Goal: Task Accomplishment & Management: Use online tool/utility

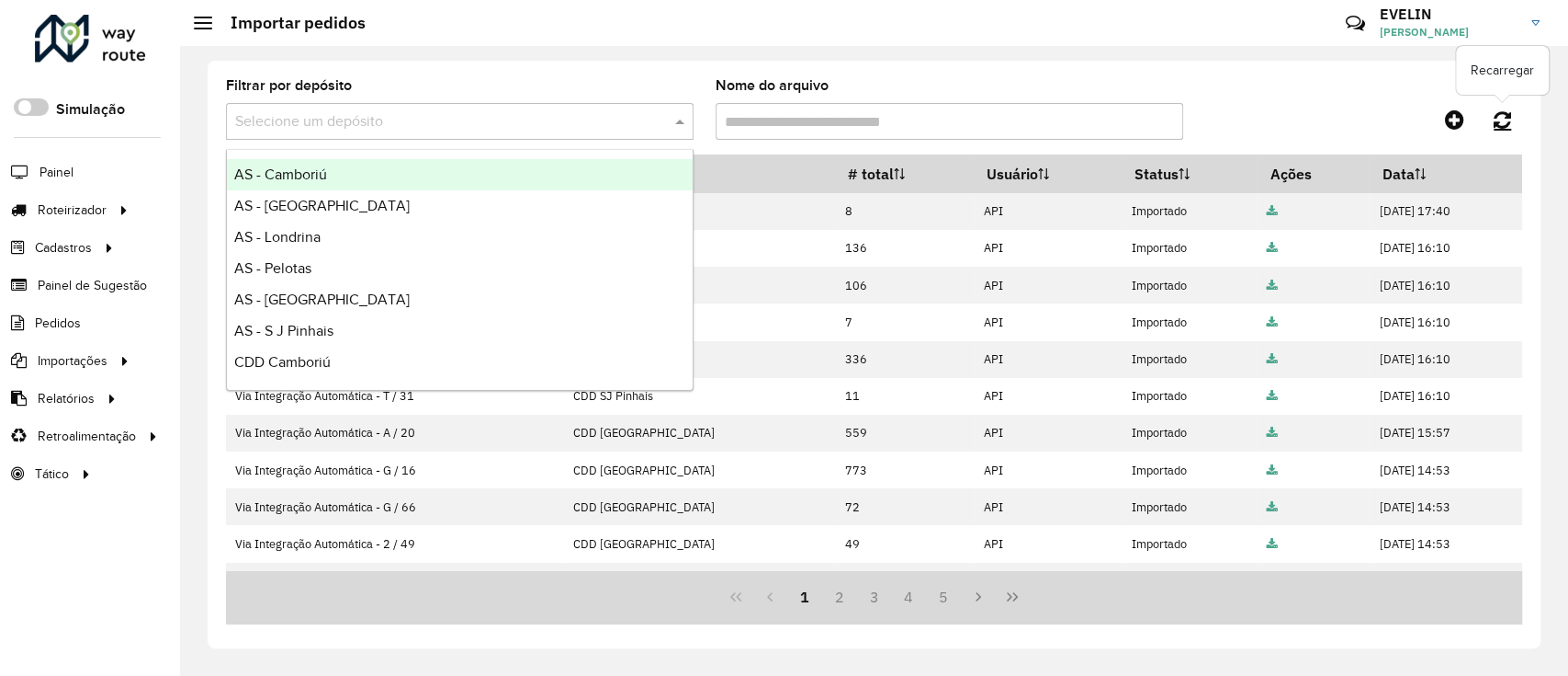
click at [1510, 124] on icon at bounding box center [1503, 120] width 18 height 21
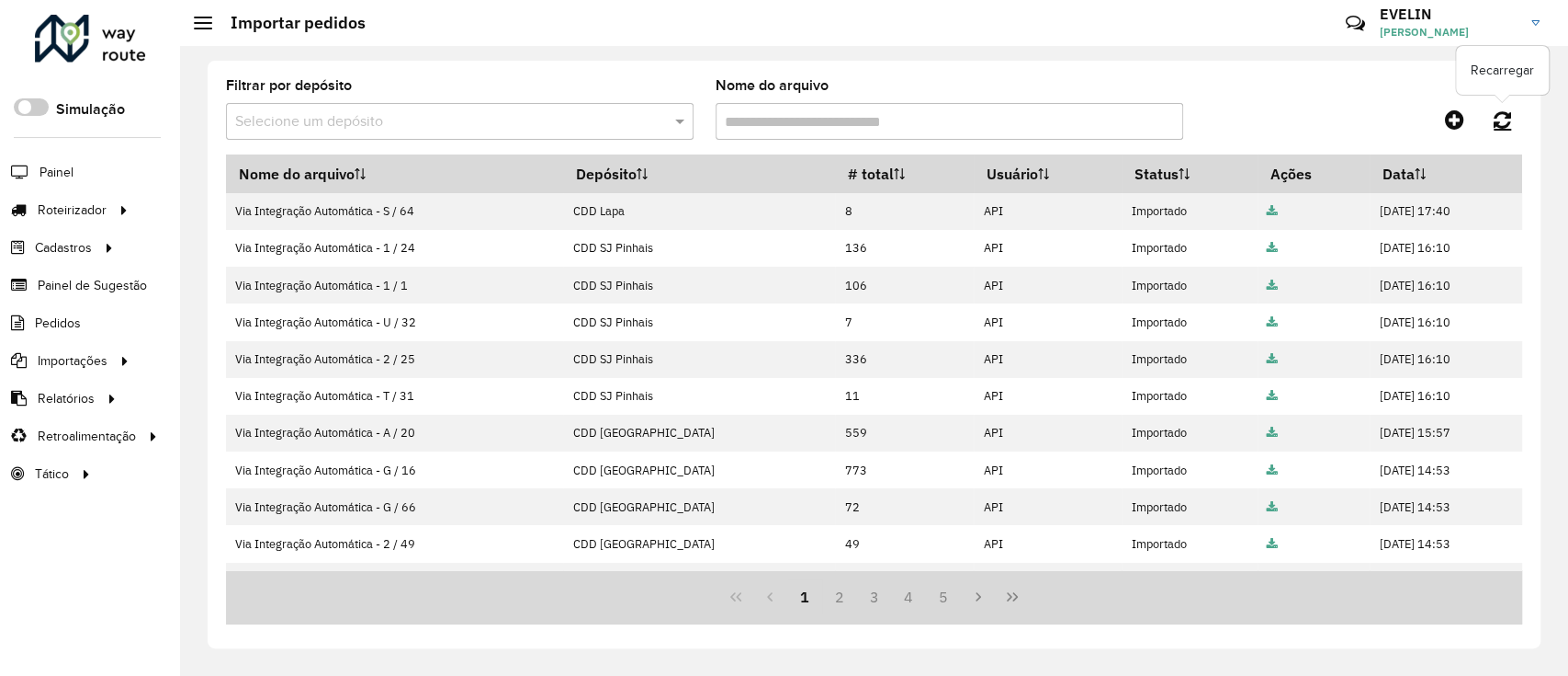
click at [1511, 119] on link at bounding box center [1503, 119] width 39 height 33
click at [1501, 101] on div "Filtrar por depósito Selecione um depósito Nome do arquivo" at bounding box center [874, 117] width 1296 height 76
click at [1497, 137] on div "Filtrar por depósito Selecione um depósito Nome do arquivo" at bounding box center [874, 117] width 1296 height 76
click at [1497, 114] on icon at bounding box center [1503, 120] width 18 height 21
click at [1506, 107] on link at bounding box center [1503, 119] width 39 height 33
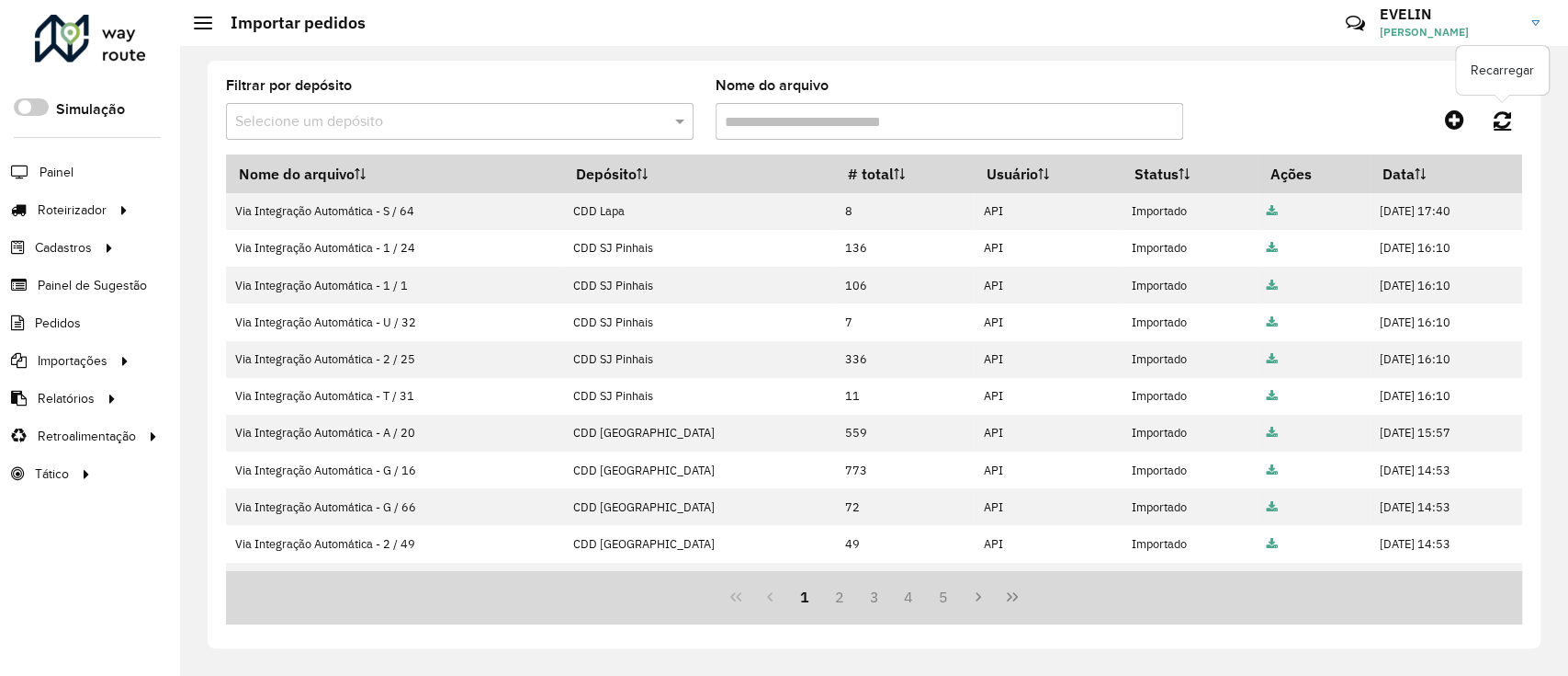
click at [1508, 116] on icon at bounding box center [1503, 120] width 18 height 21
click at [1527, 110] on div "Filtrar por depósito Selecione um depósito Nome do arquivo Nome do arquivo Depó…" at bounding box center [874, 354] width 1333 height 587
click at [1506, 113] on icon at bounding box center [1503, 120] width 18 height 21
click at [1521, 117] on div "Filtrar por depósito Selecione um depósito Nome do arquivo Nome do arquivo Depó…" at bounding box center [874, 354] width 1333 height 587
click at [1514, 108] on link at bounding box center [1503, 119] width 39 height 33
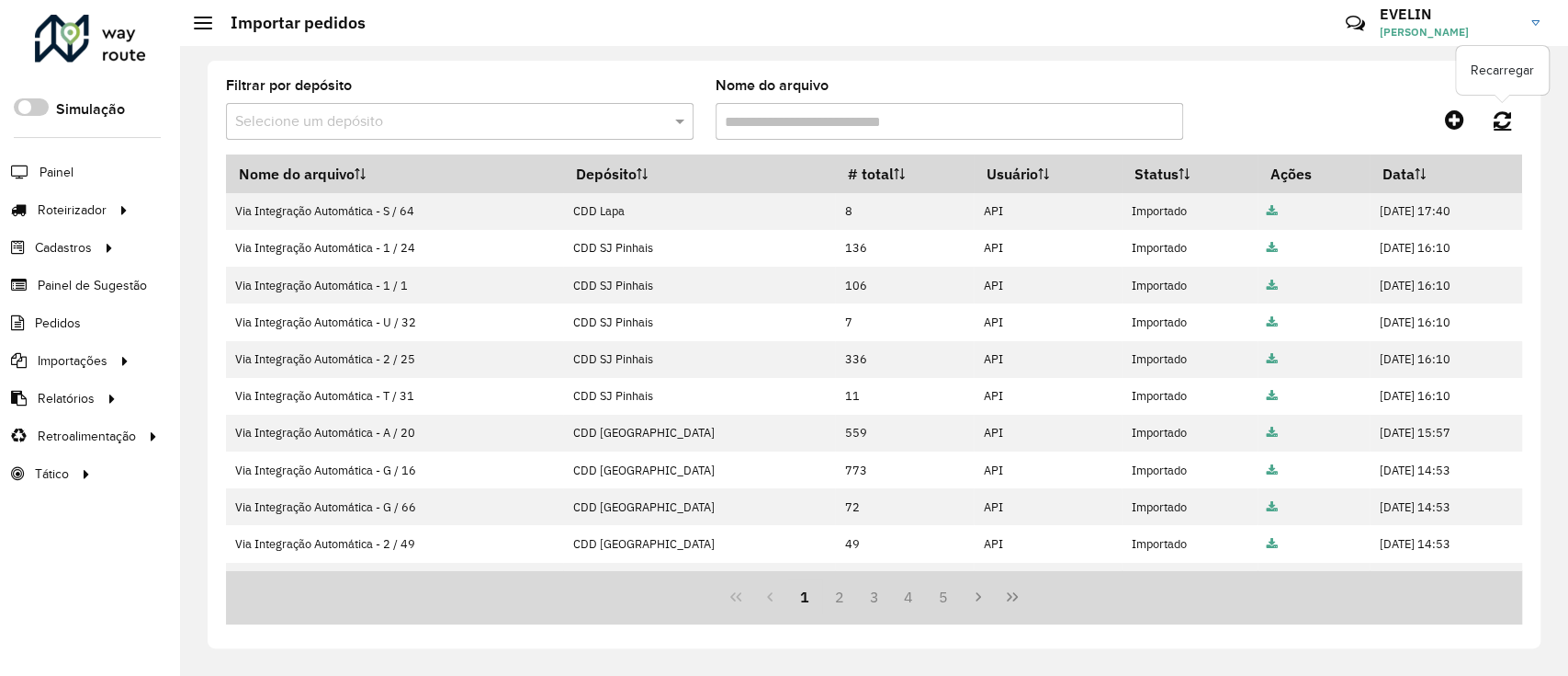
click at [1512, 116] on link at bounding box center [1503, 119] width 39 height 33
drag, startPoint x: 1512, startPoint y: 116, endPoint x: 273, endPoint y: 73, distance: 1239.7
click at [1507, 115] on icon at bounding box center [1503, 120] width 18 height 21
click at [1506, 122] on icon at bounding box center [1503, 120] width 18 height 21
click at [1517, 118] on link at bounding box center [1503, 119] width 39 height 33
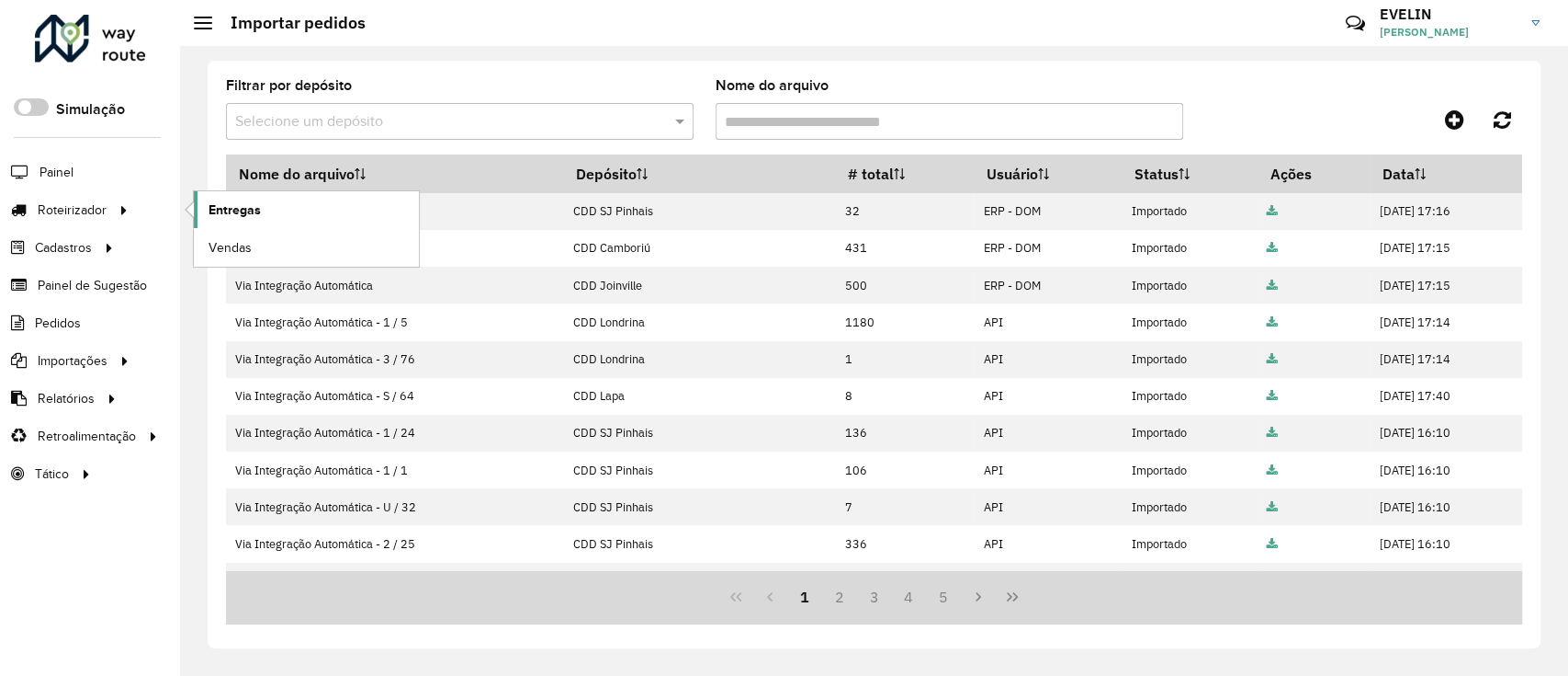
click at [257, 214] on span "Entregas" at bounding box center [235, 209] width 52 height 20
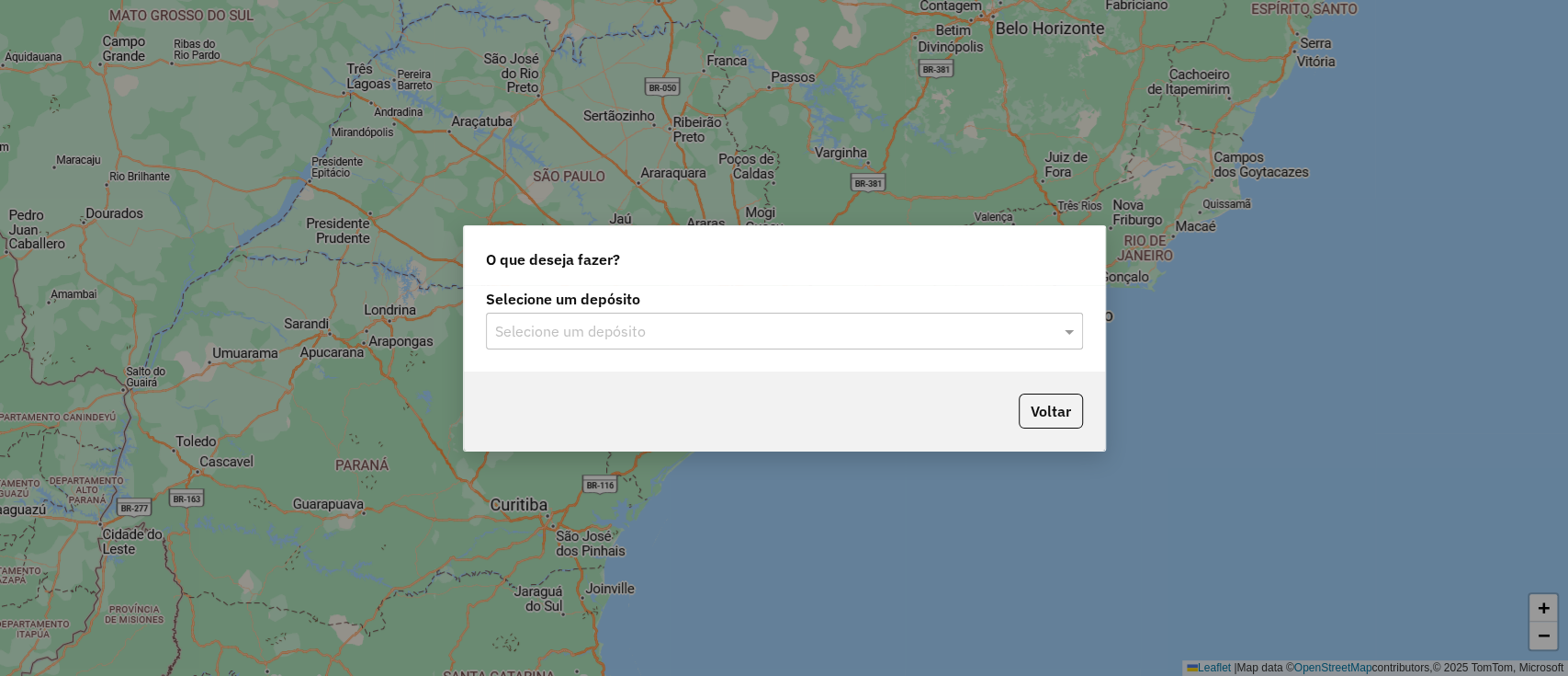
click at [807, 328] on input "text" at bounding box center [766, 332] width 542 height 22
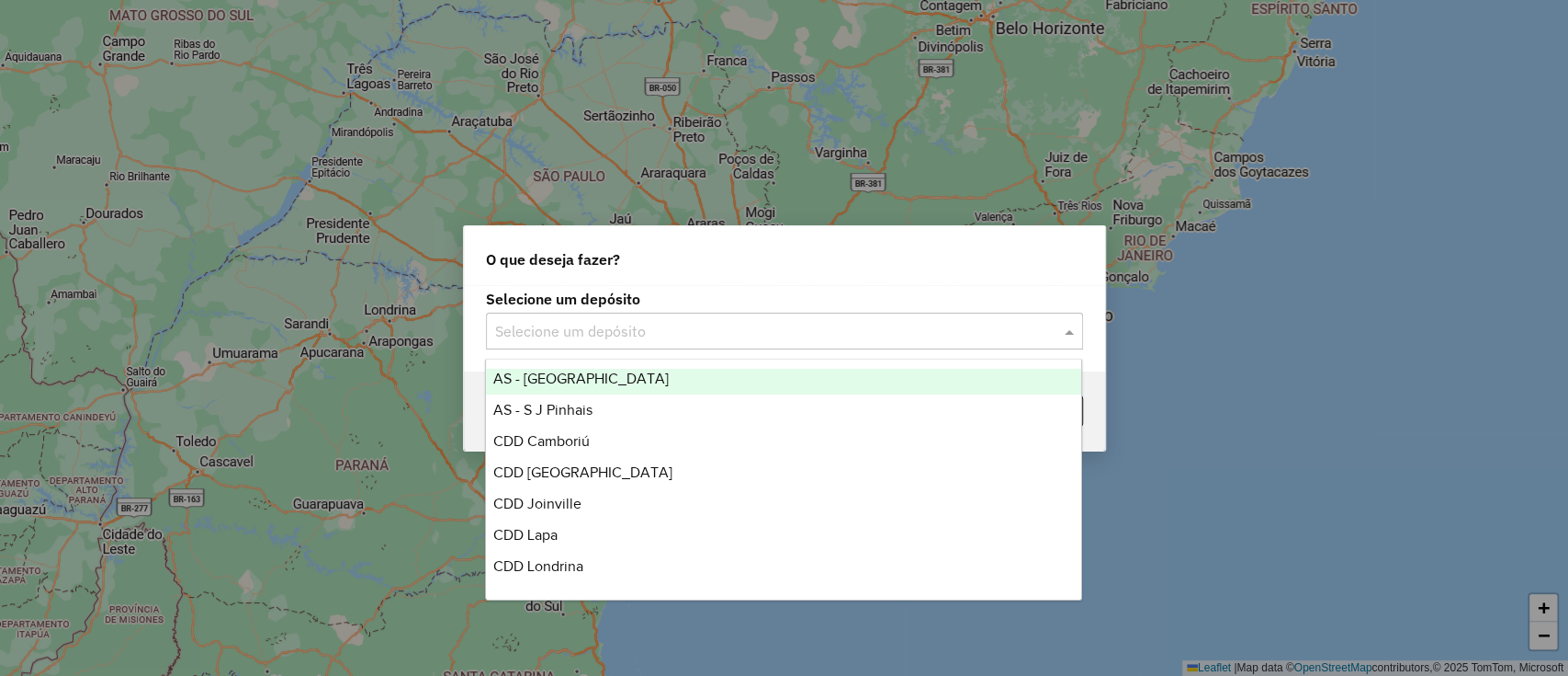
scroll to position [216, 0]
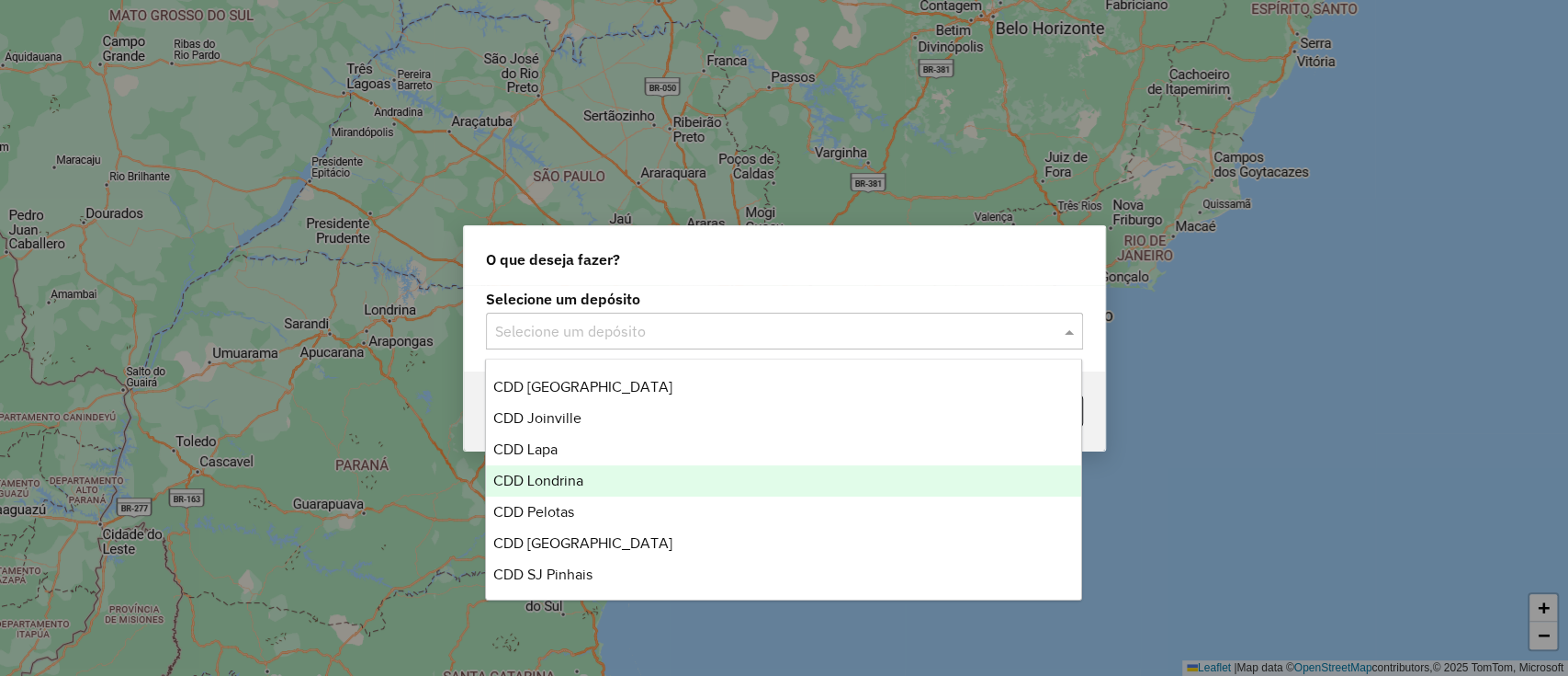
click at [590, 490] on div "CDD Londrina" at bounding box center [783, 480] width 595 height 31
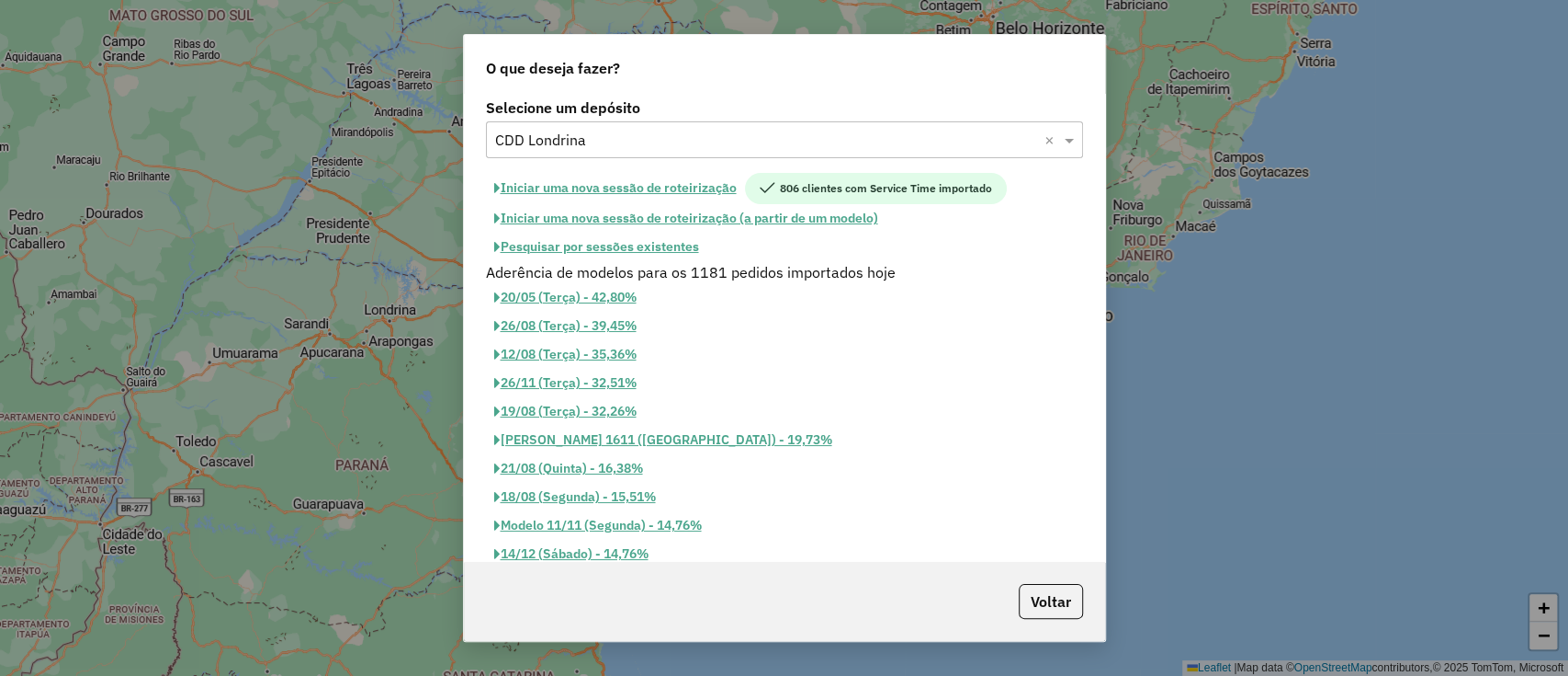
click at [677, 188] on button "Iniciar uma nova sessão de roteirização" at bounding box center [615, 188] width 259 height 31
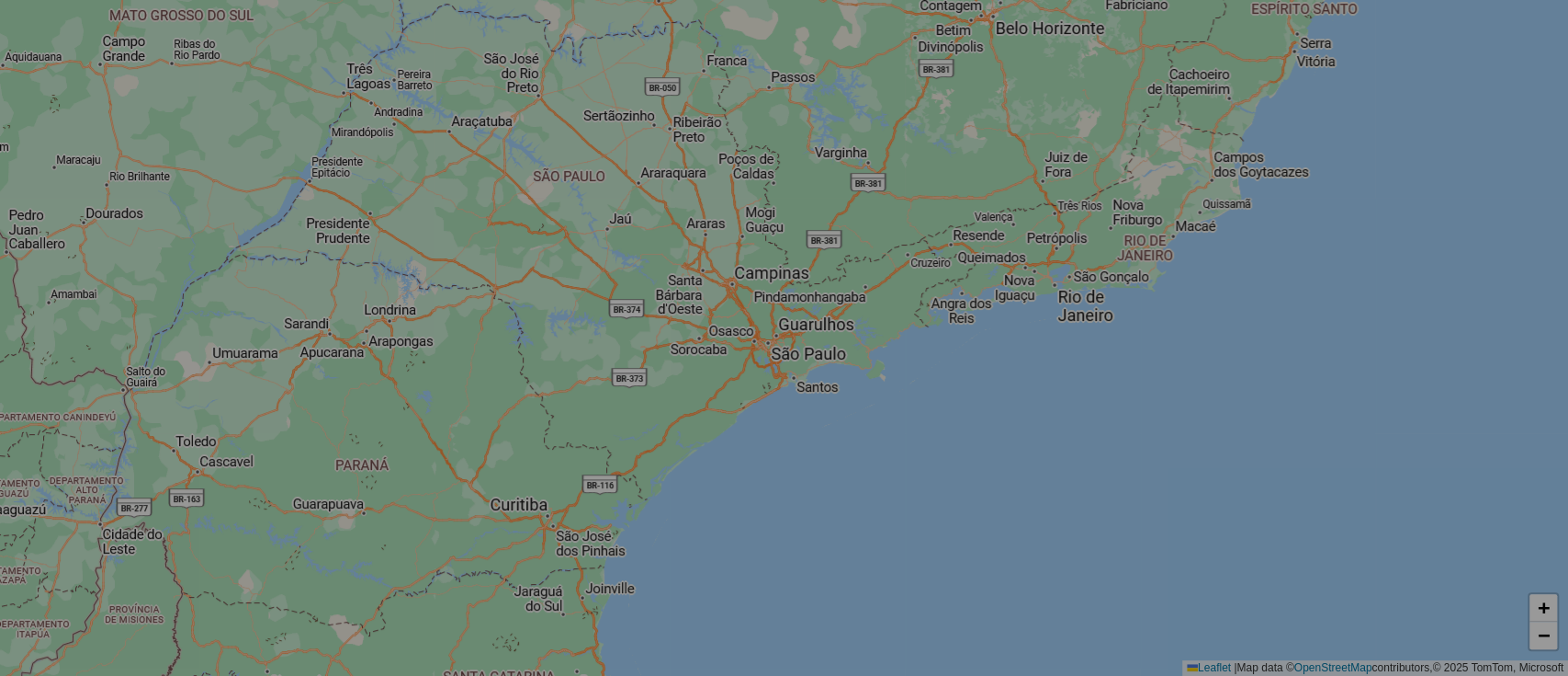
select select "*"
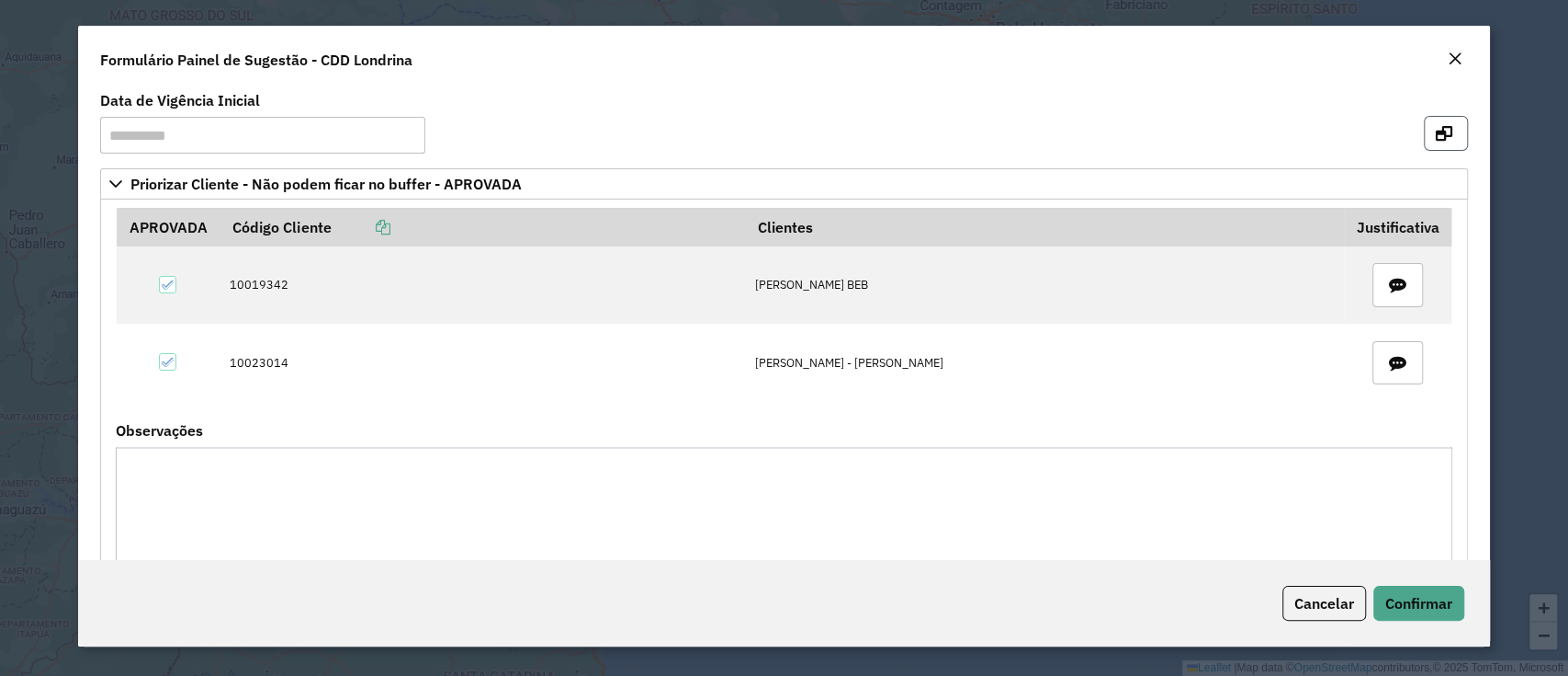
click at [1436, 128] on icon "button" at bounding box center [1445, 134] width 17 height 15
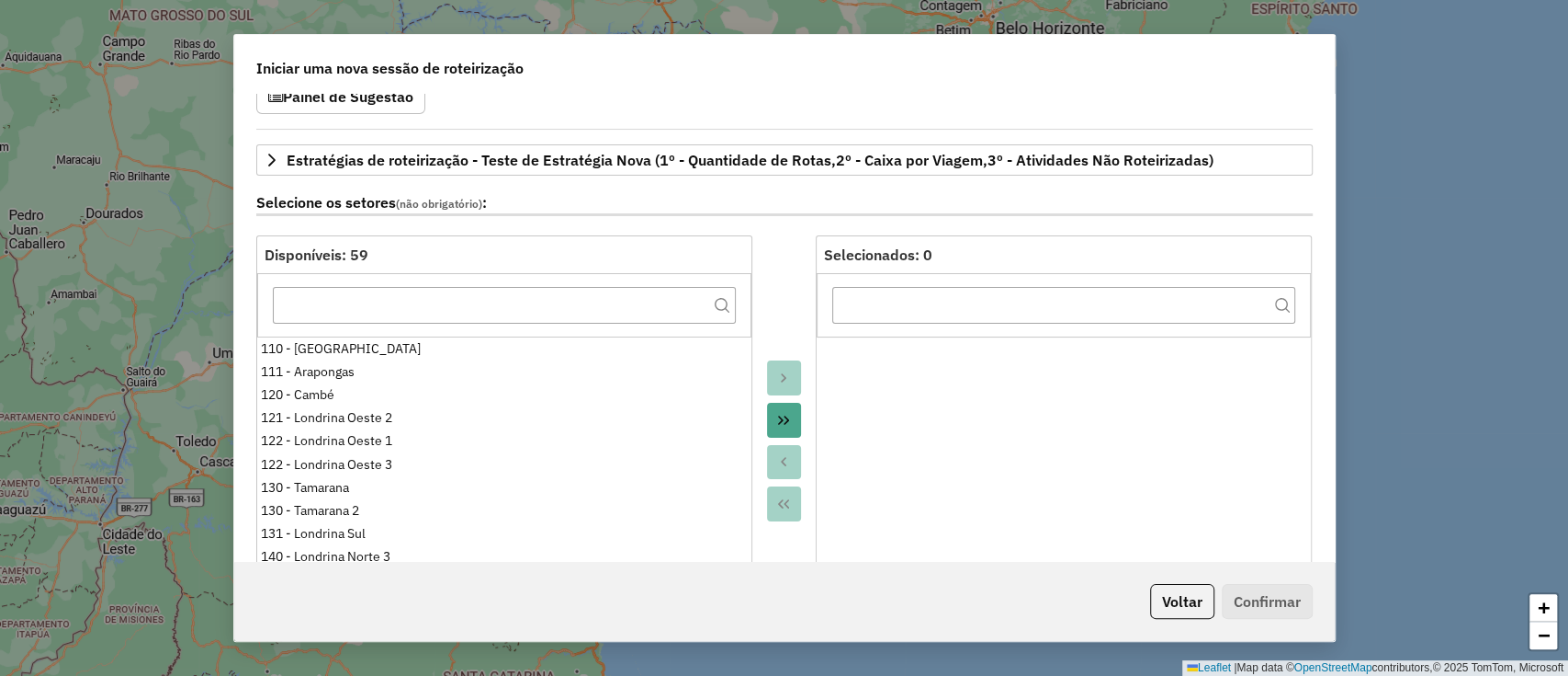
click at [785, 414] on icon "Move All to Target" at bounding box center [784, 420] width 15 height 15
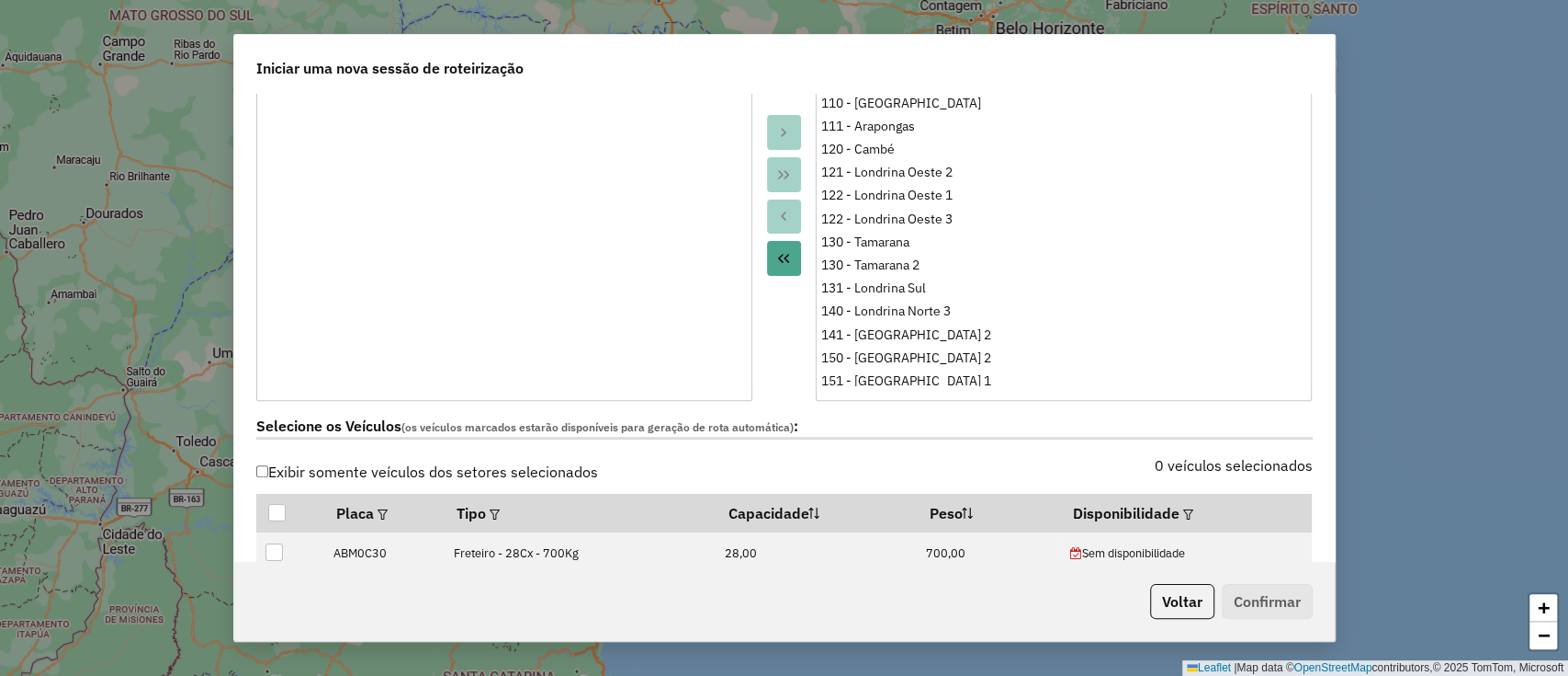
scroll to position [612, 0]
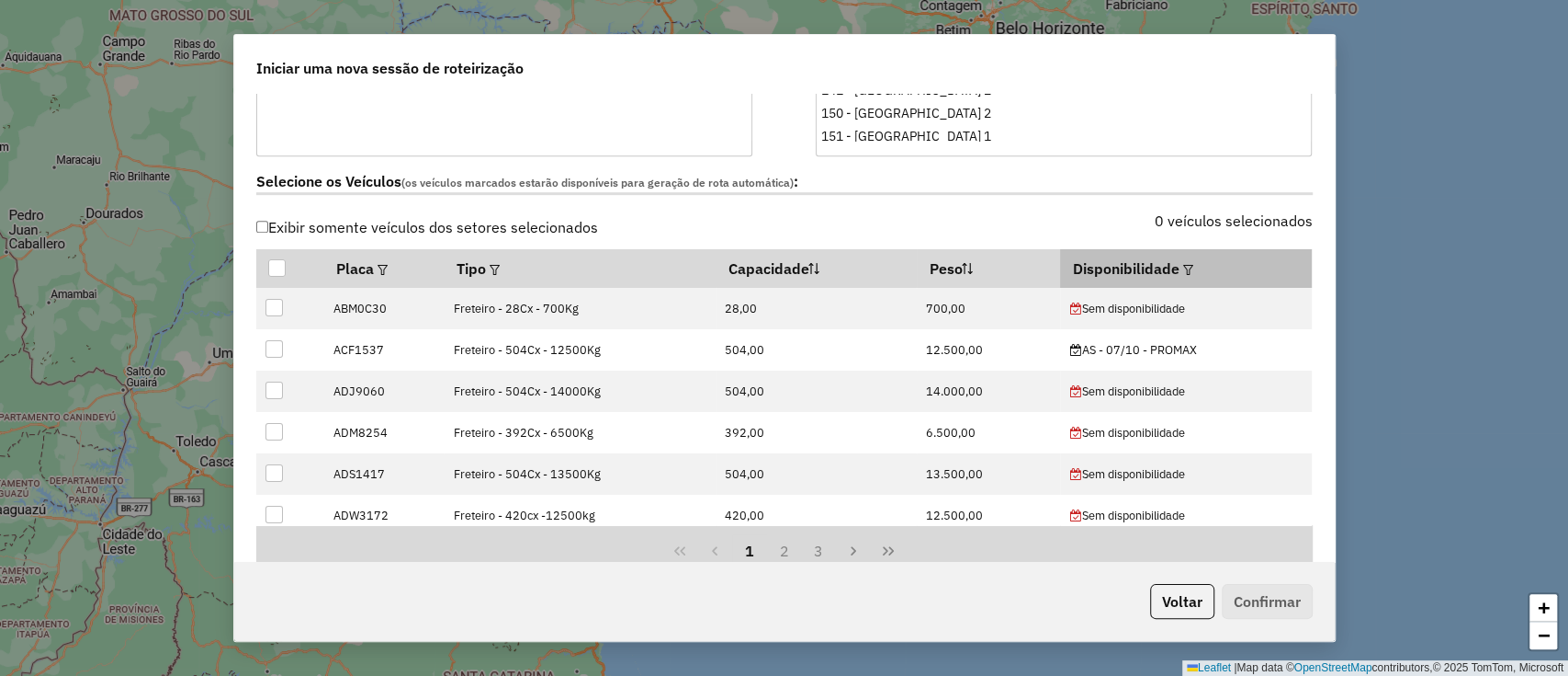
click at [1190, 263] on th "Disponibilidade" at bounding box center [1186, 267] width 251 height 38
click at [1183, 265] on em at bounding box center [1188, 269] width 10 height 10
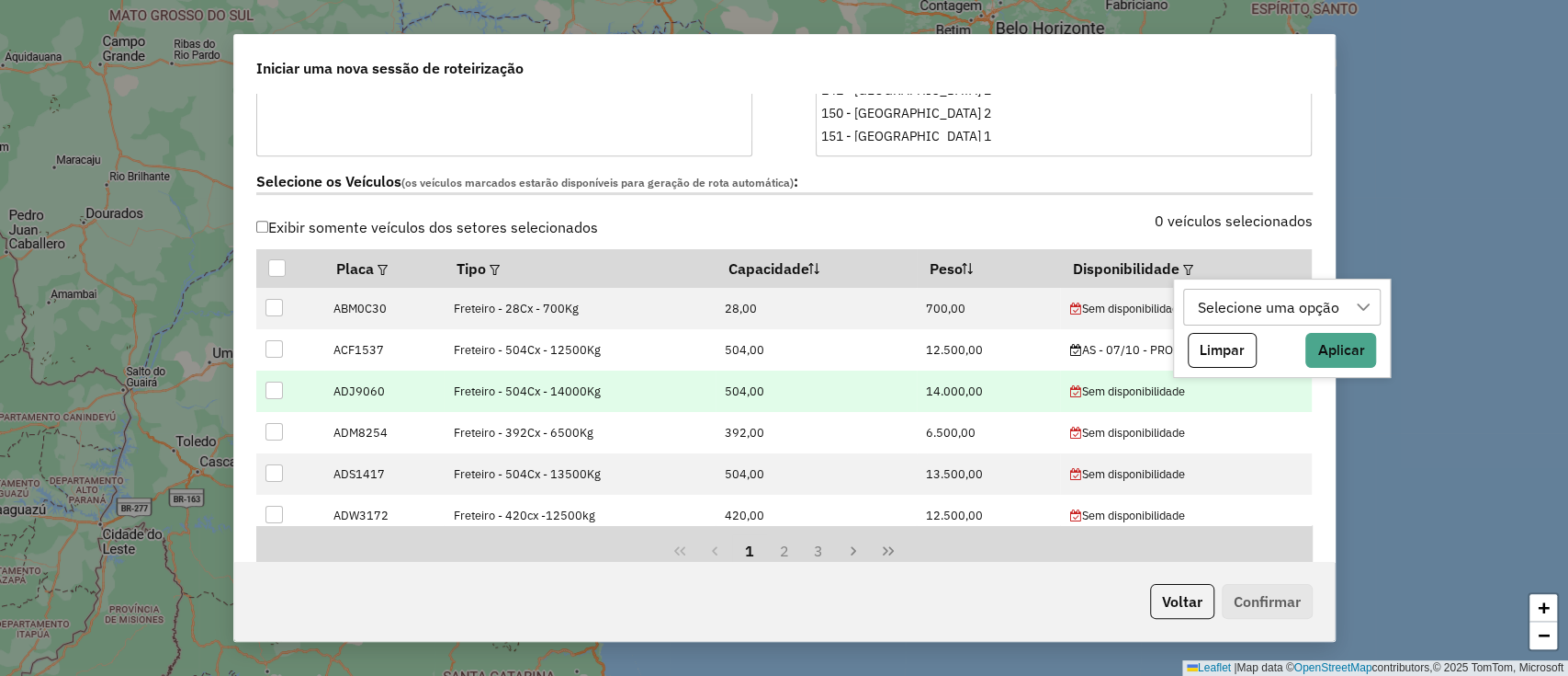
drag, startPoint x: 1228, startPoint y: 309, endPoint x: 1242, endPoint y: 394, distance: 86.1
click at [1239, 379] on body "**********" at bounding box center [784, 338] width 1568 height 676
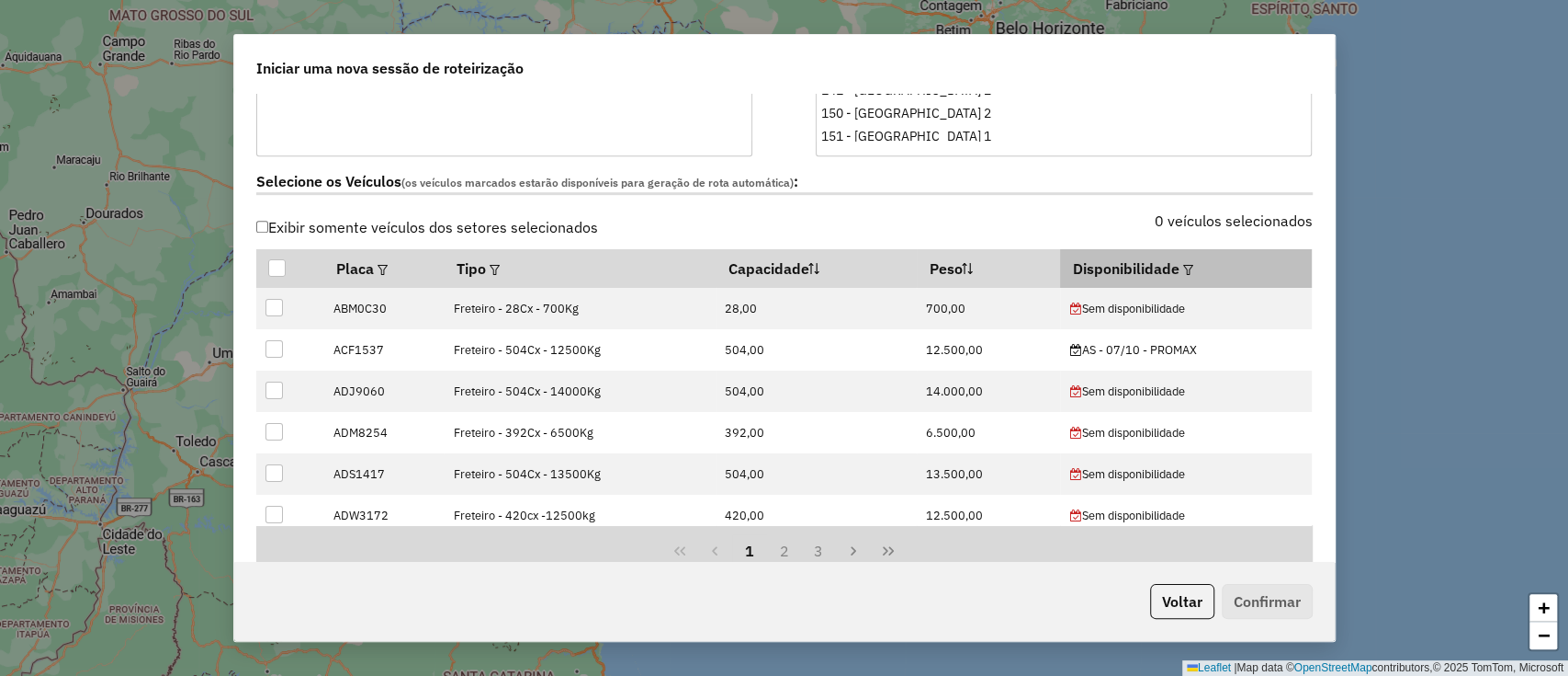
click at [1184, 271] on em at bounding box center [1188, 269] width 10 height 10
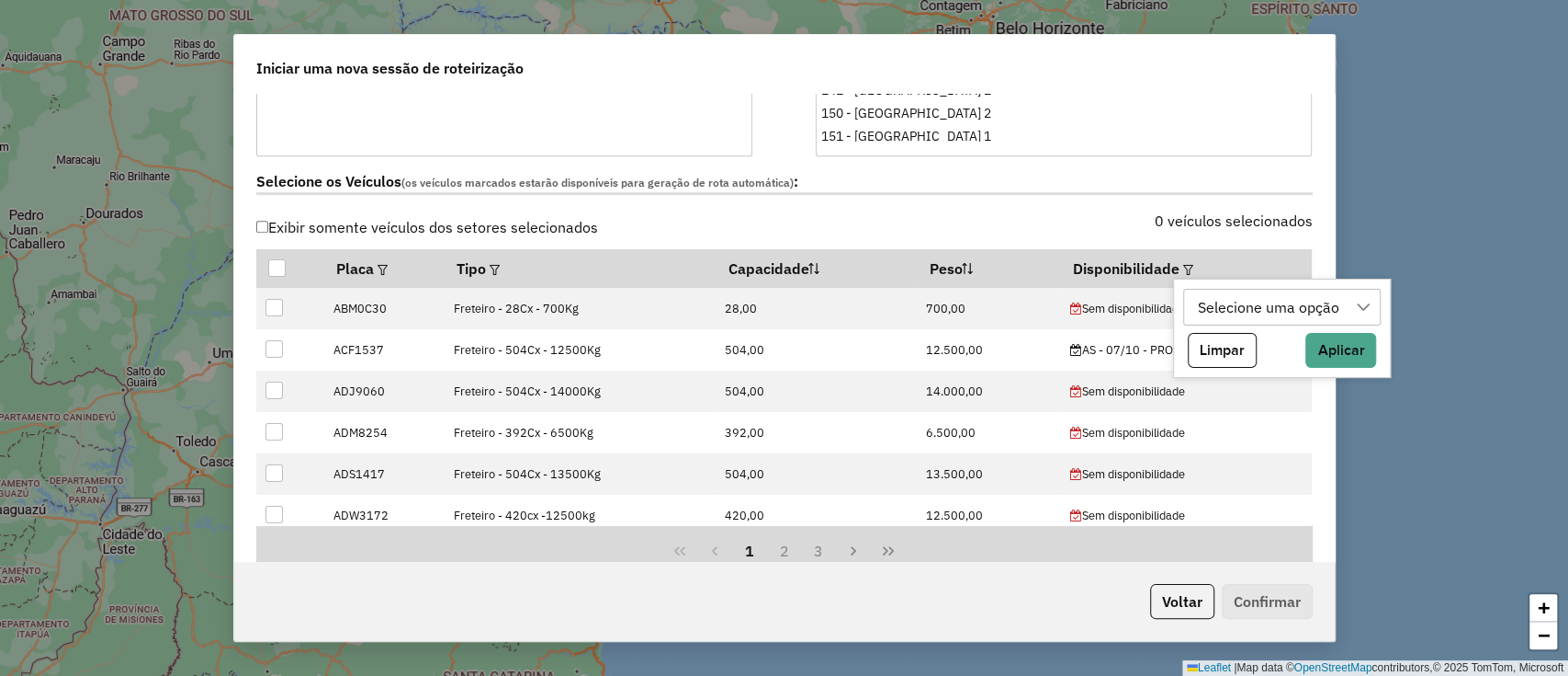
click at [1234, 295] on div "Selecione uma opção" at bounding box center [1268, 307] width 154 height 35
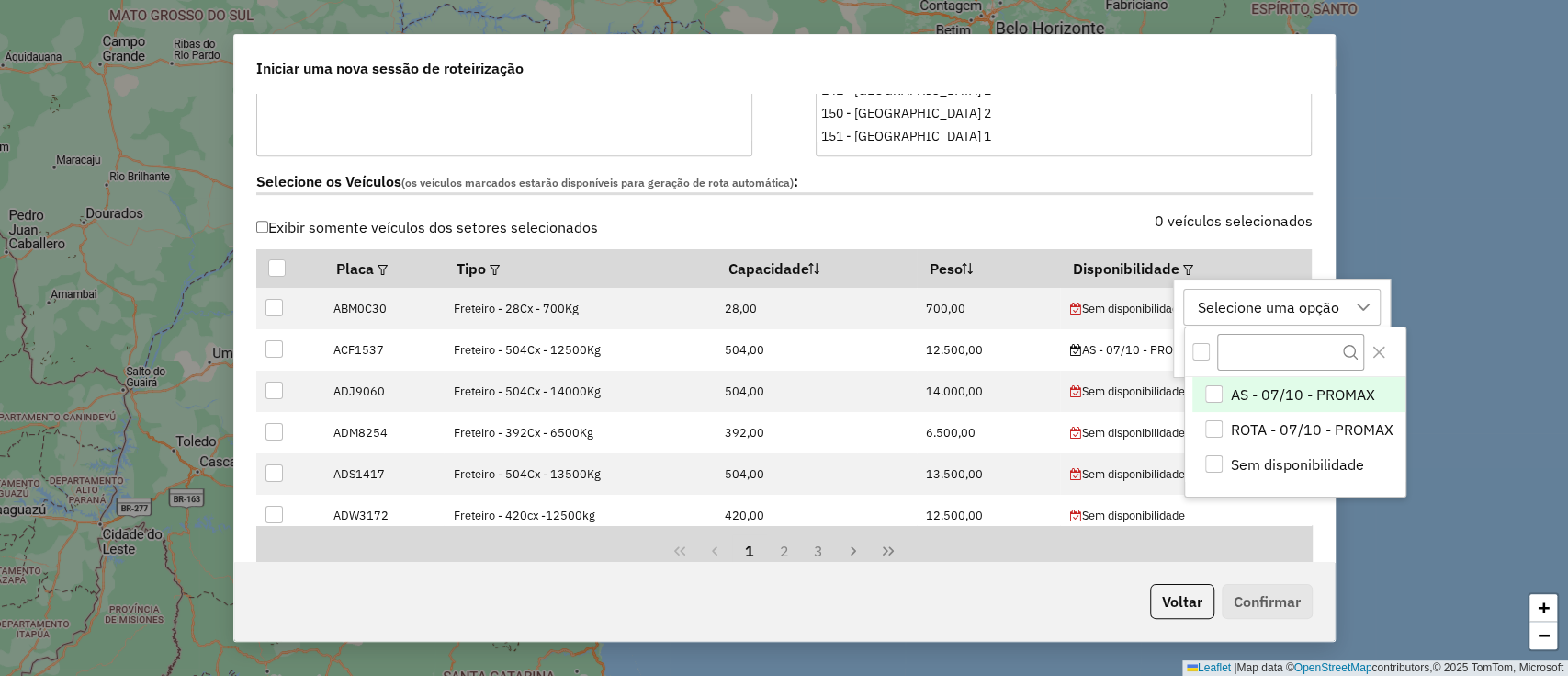
scroll to position [14, 82]
click at [1312, 415] on li "ROTA - 07/10 - PROMAX" at bounding box center [1299, 428] width 213 height 35
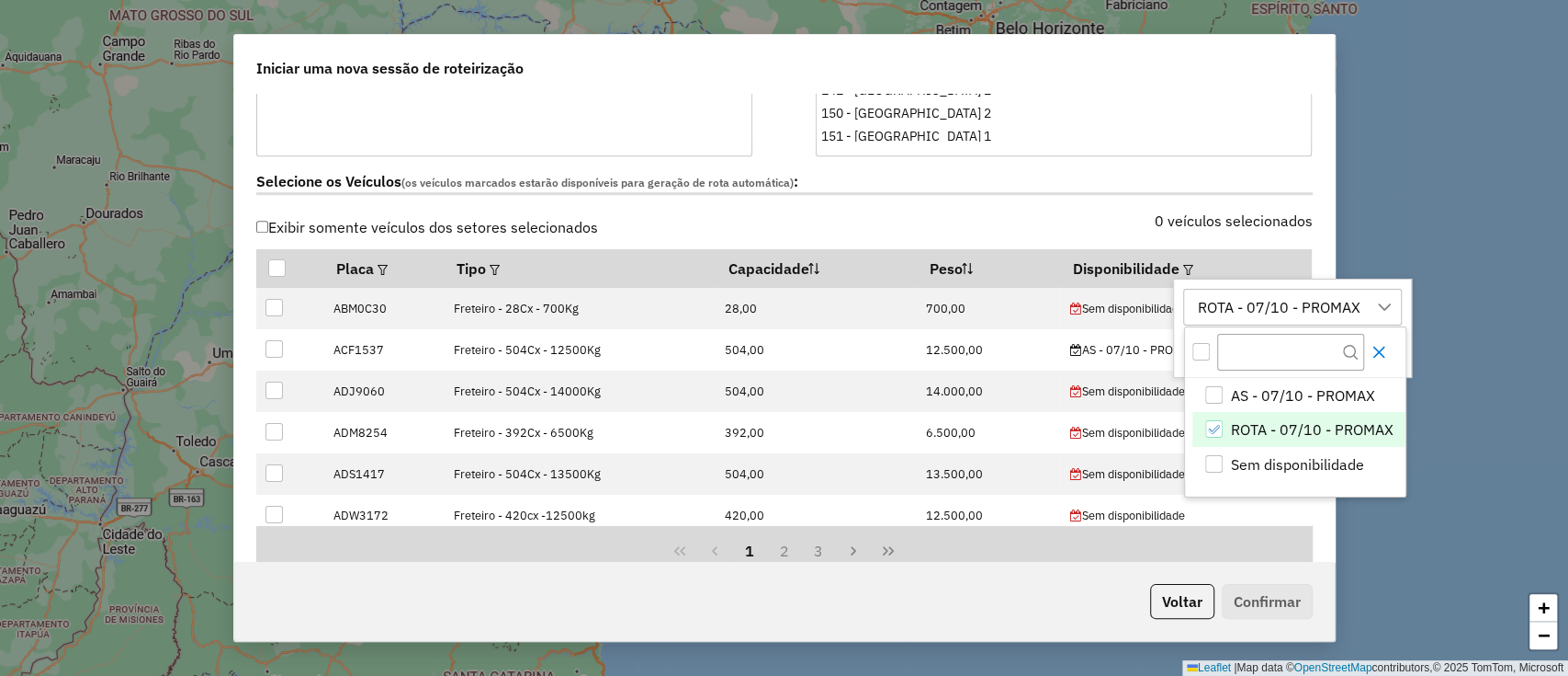
click at [1385, 341] on button "Close" at bounding box center [1378, 352] width 29 height 29
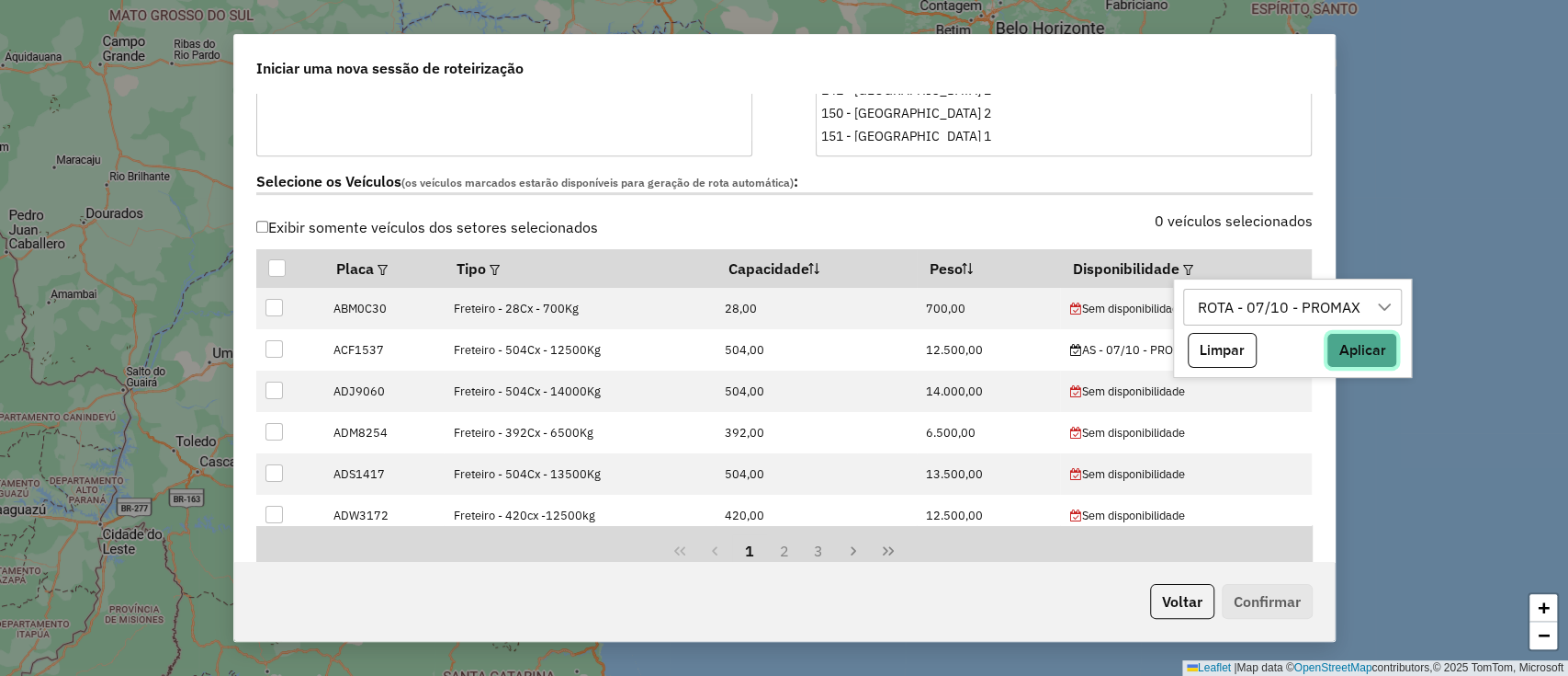
click at [1385, 341] on button "Aplicar" at bounding box center [1362, 350] width 71 height 35
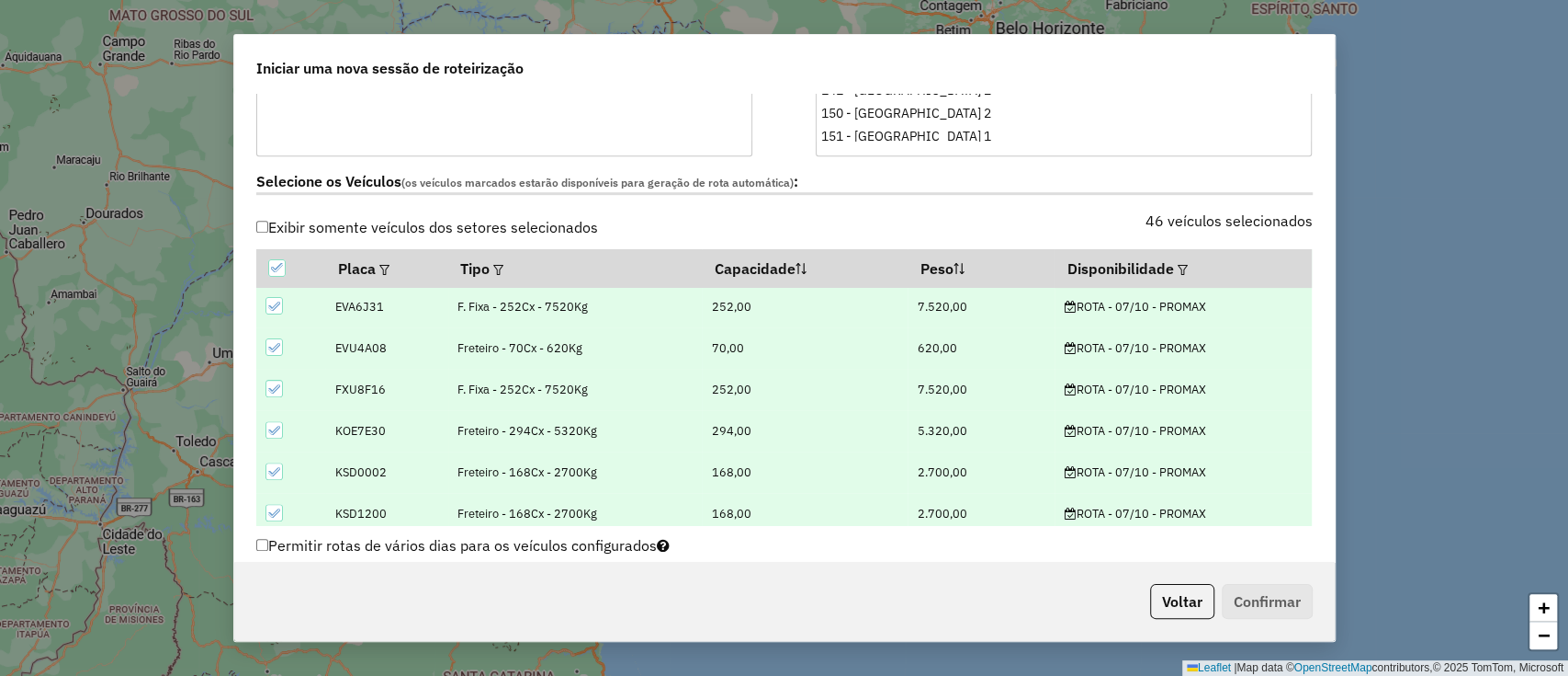
scroll to position [490, 0]
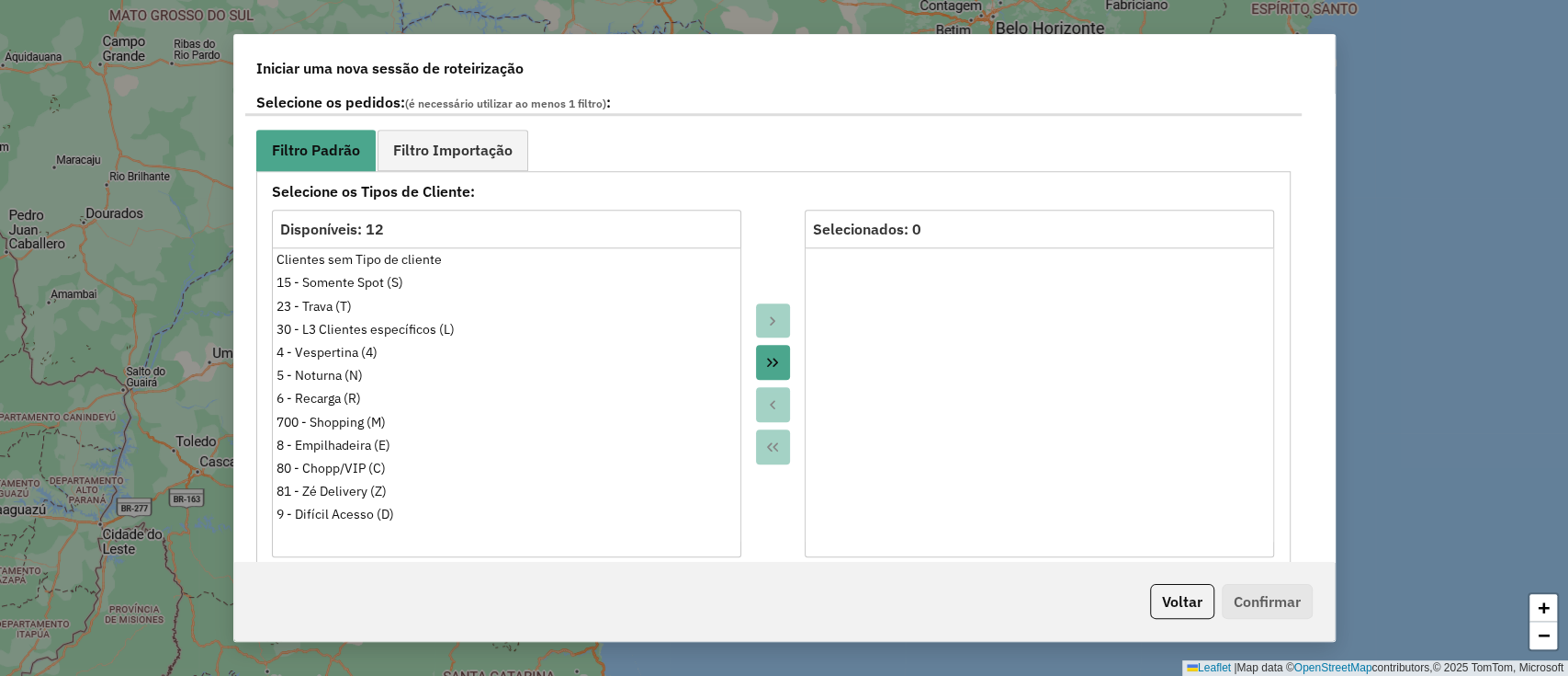
click at [777, 358] on icon "Move All to Target" at bounding box center [773, 363] width 15 height 15
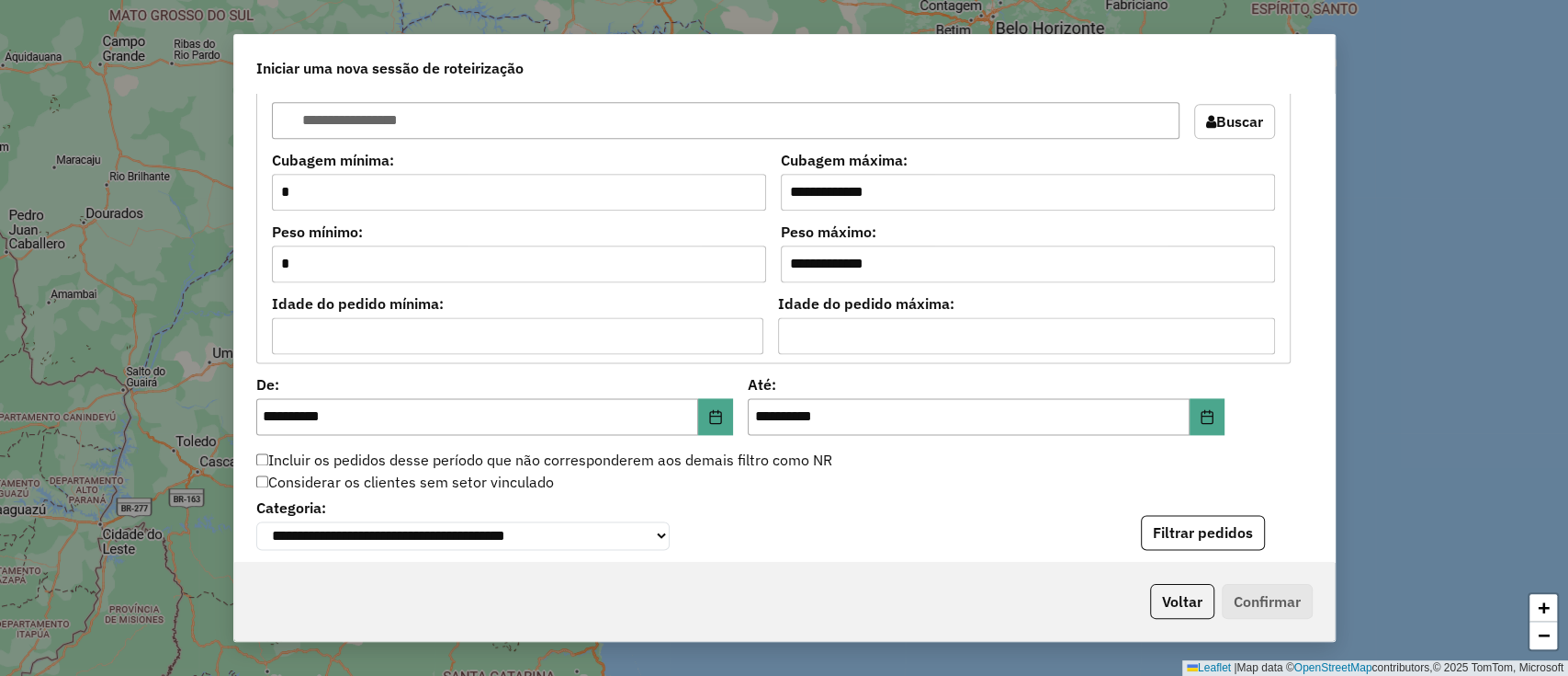
scroll to position [1838, 0]
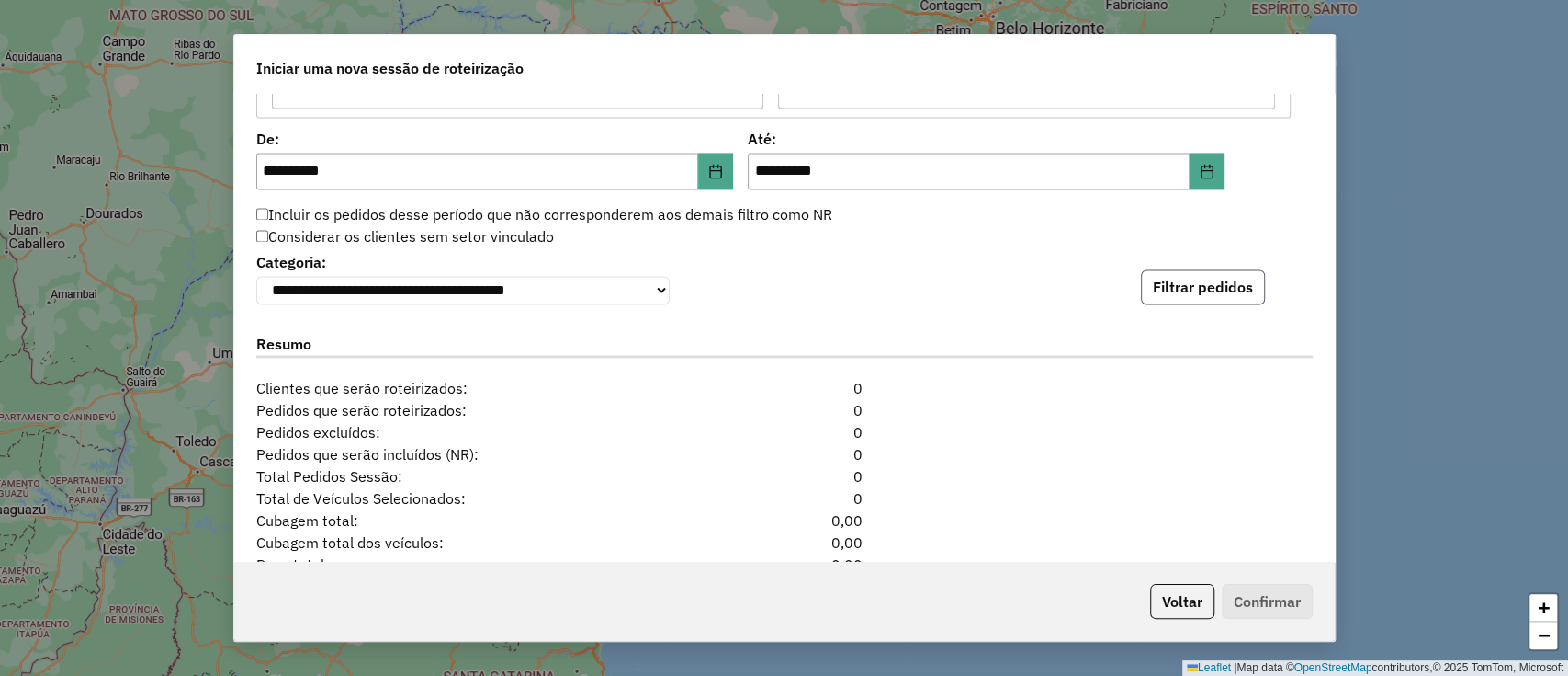
click at [1197, 299] on button "Filtrar pedidos" at bounding box center [1203, 286] width 124 height 35
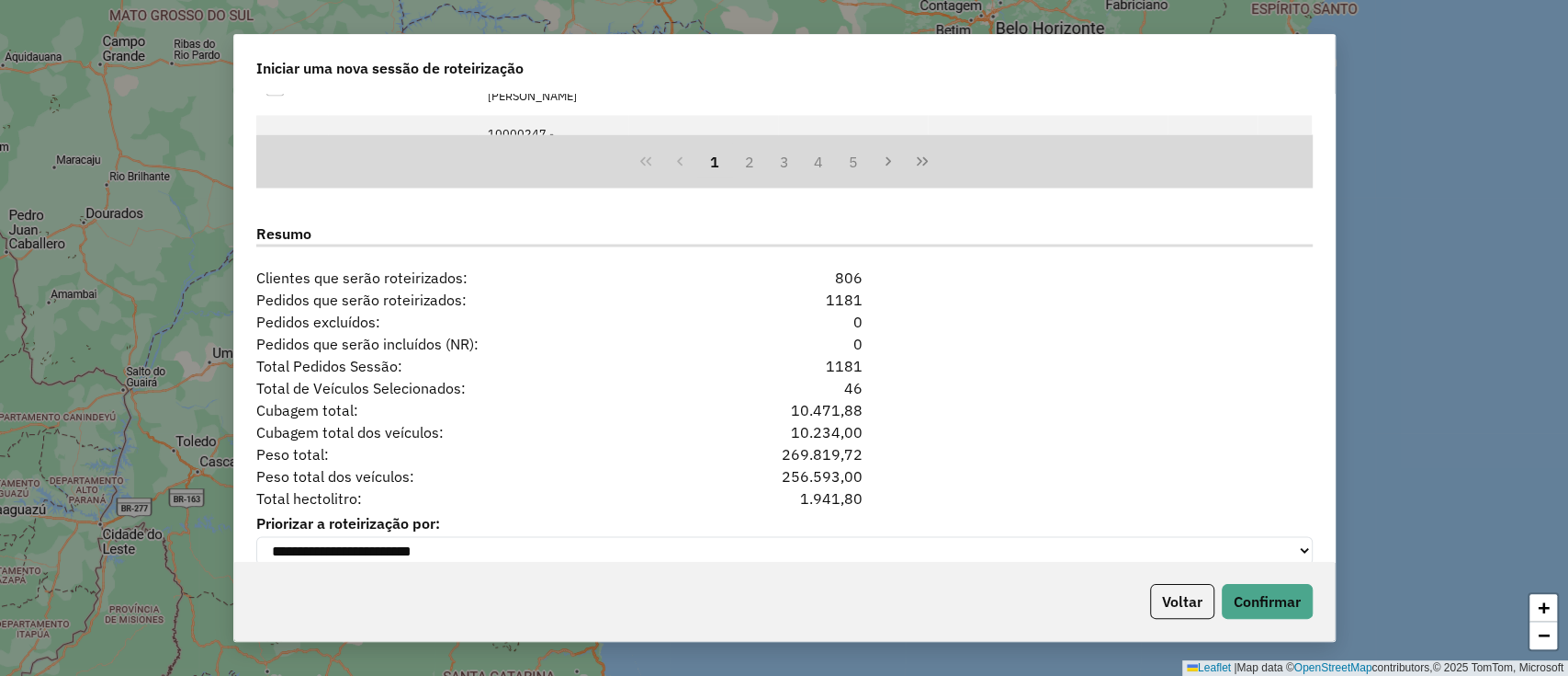
scroll to position [2398, 0]
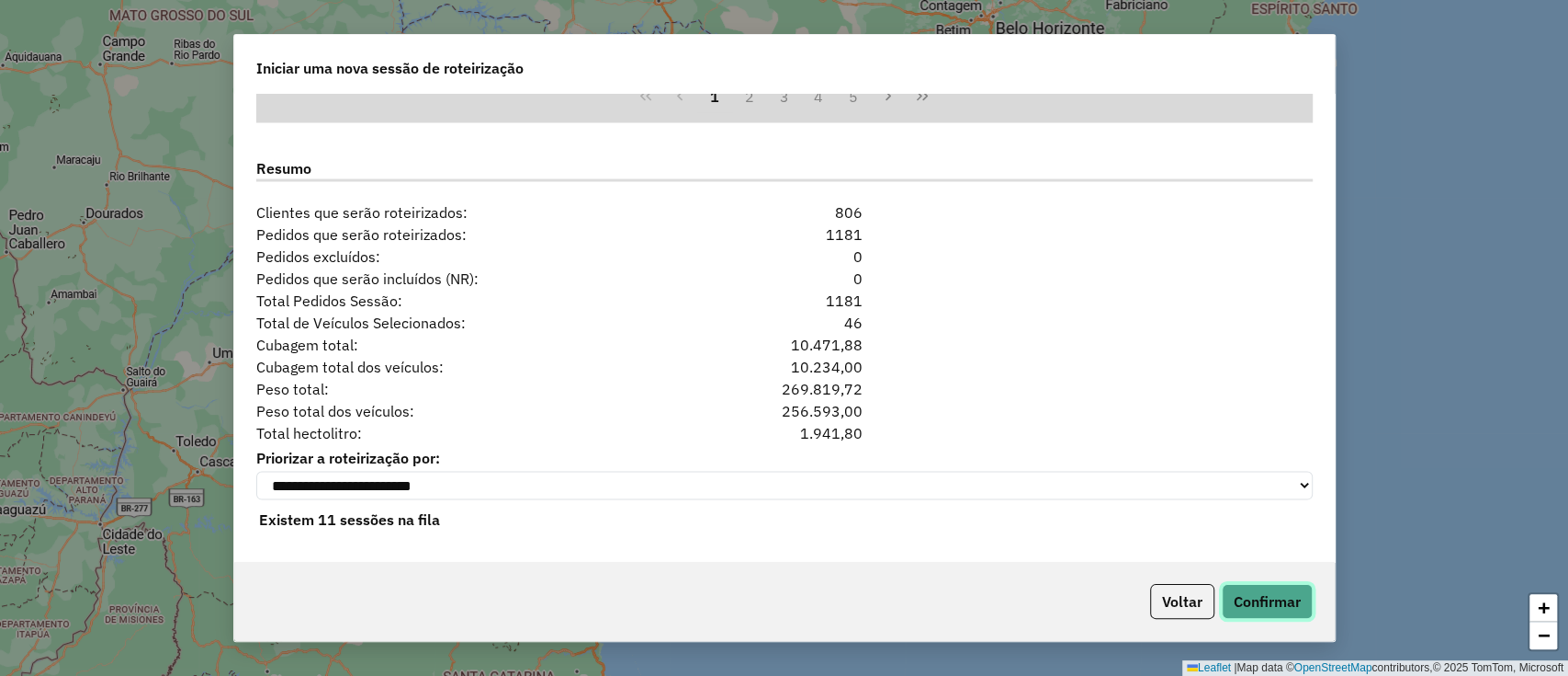
click at [1274, 600] on button "Confirmar" at bounding box center [1267, 600] width 91 height 35
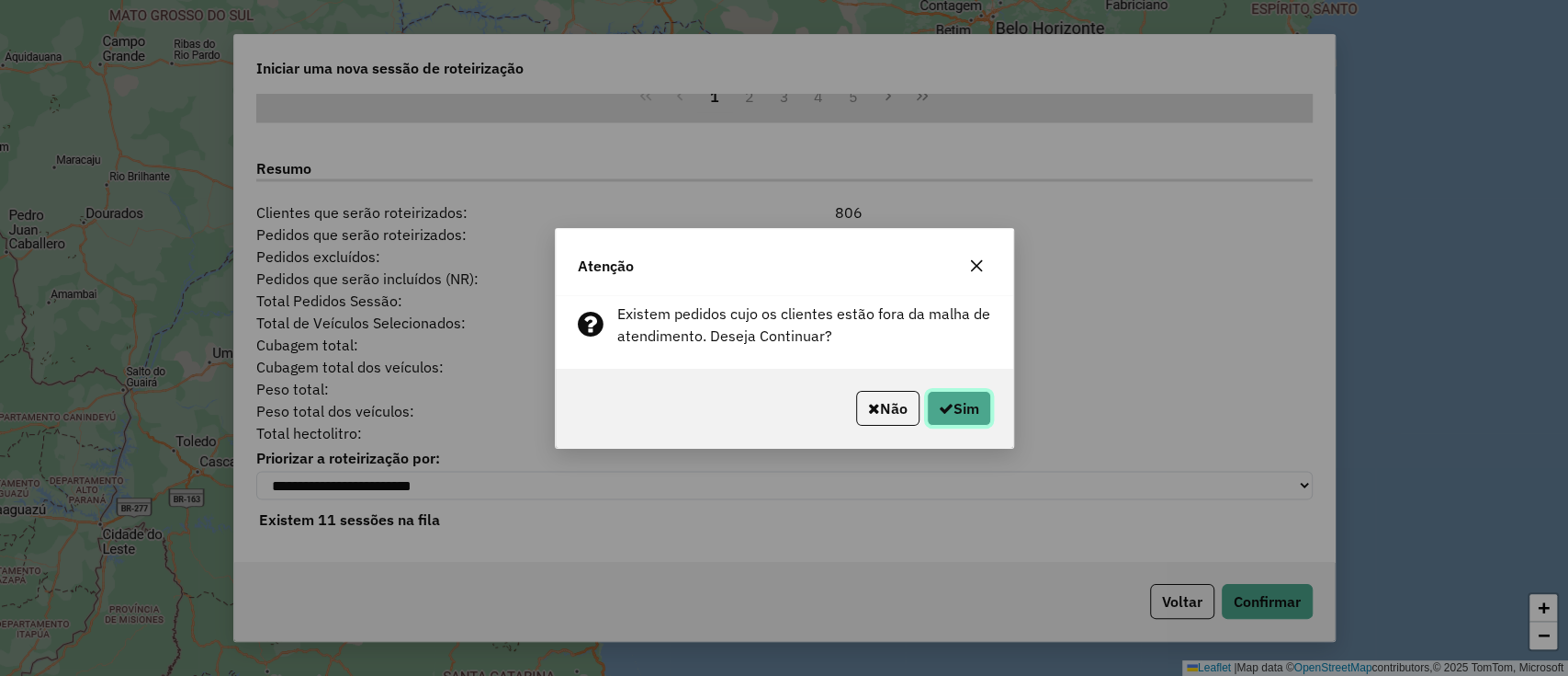
click at [941, 406] on icon "button" at bounding box center [947, 409] width 15 height 15
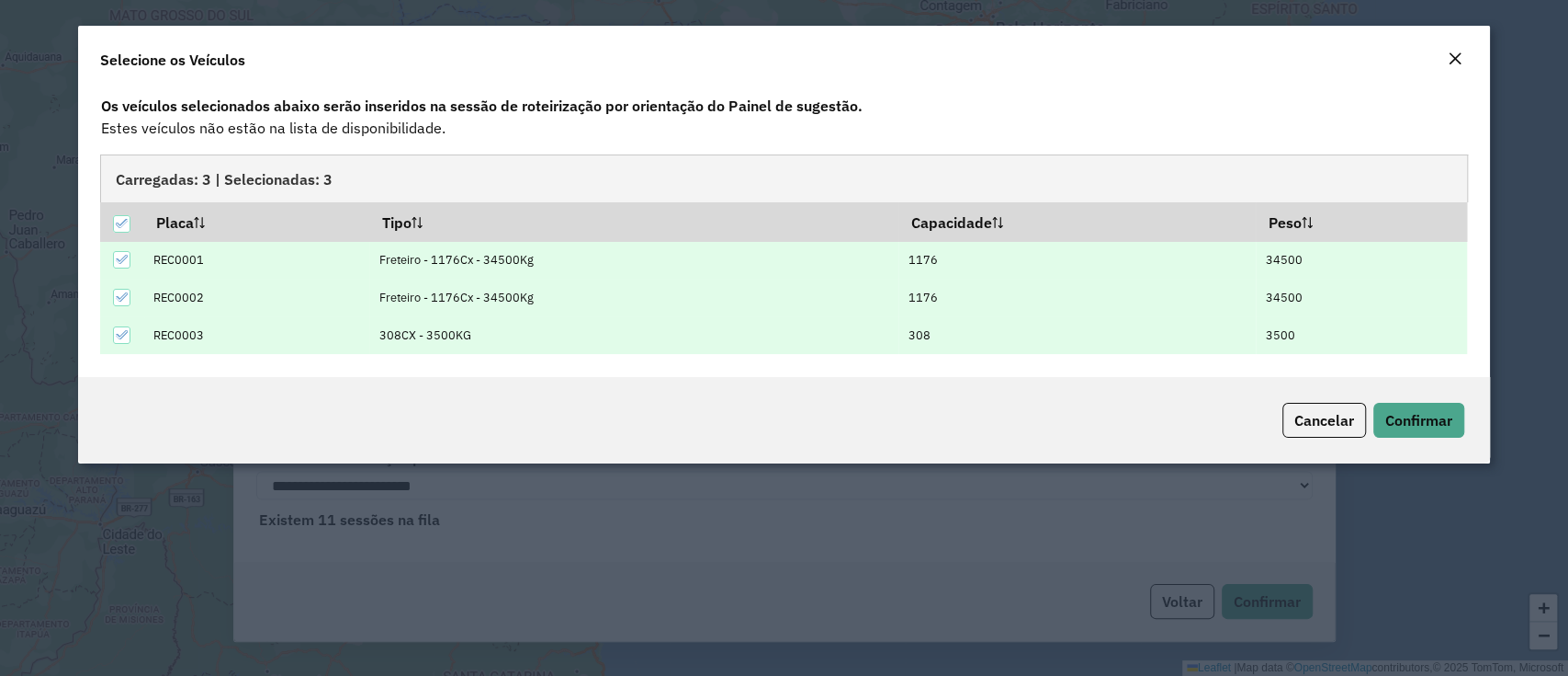
click at [1418, 396] on div "Cancelar Confirmar" at bounding box center [784, 420] width 1411 height 86
click at [1412, 424] on span "Confirmar" at bounding box center [1419, 420] width 67 height 19
